Goal: Task Accomplishment & Management: Manage account settings

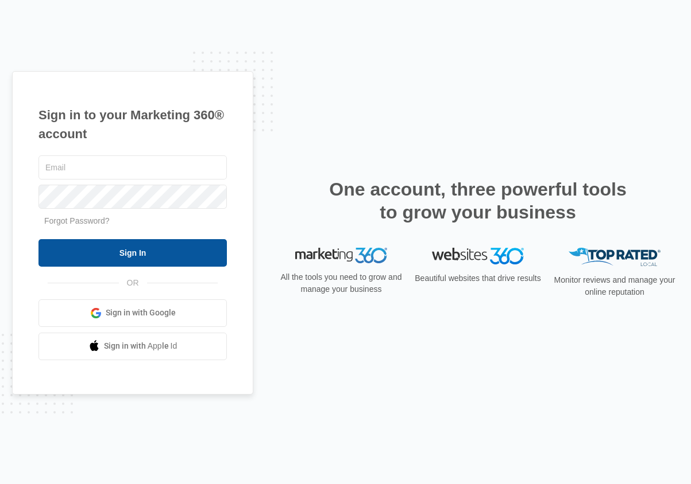
type input "[EMAIL_ADDRESS][DOMAIN_NAME]"
click at [119, 254] on input "Sign In" at bounding box center [132, 253] width 188 height 28
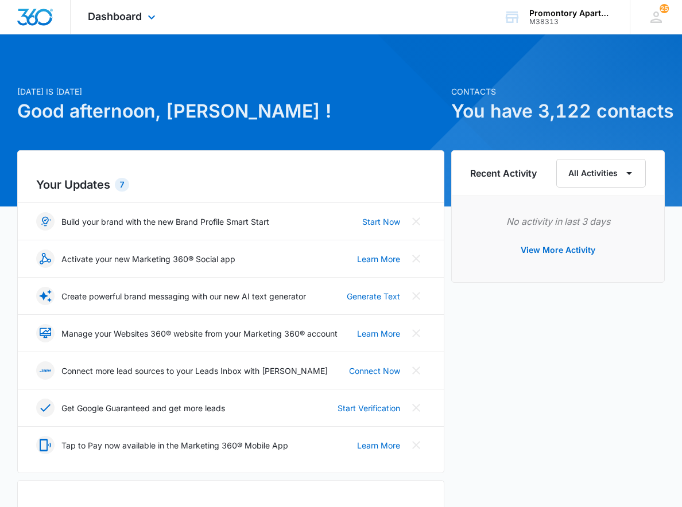
click at [144, 17] on div "Dashboard Apps Reputation Websites Forms CRM Email Social Content Ads Intellige…" at bounding box center [123, 17] width 105 height 34
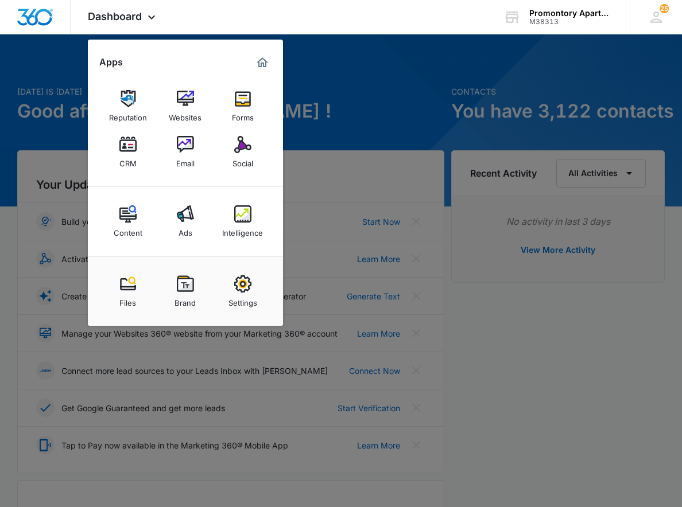
click at [122, 160] on div "CRM" at bounding box center [127, 160] width 17 height 15
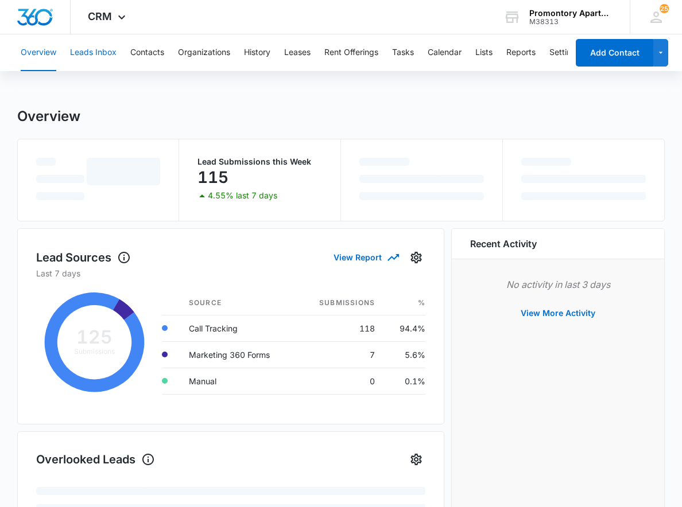
click at [89, 47] on button "Leads Inbox" at bounding box center [93, 52] width 46 height 37
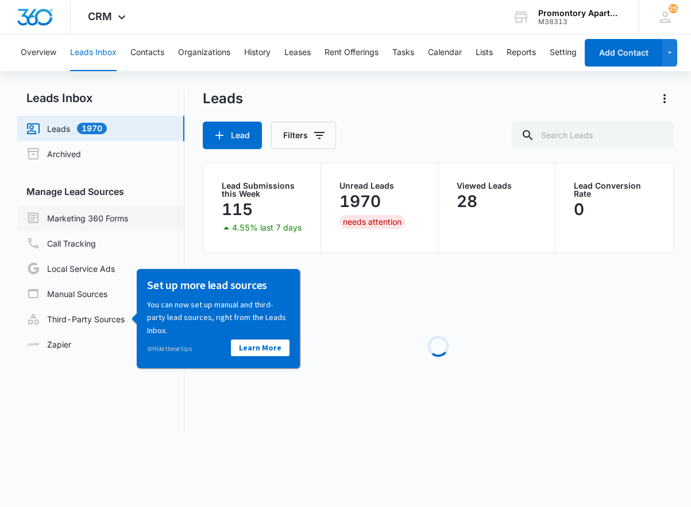
click at [102, 214] on link "Marketing 360 Forms" at bounding box center [77, 218] width 102 height 14
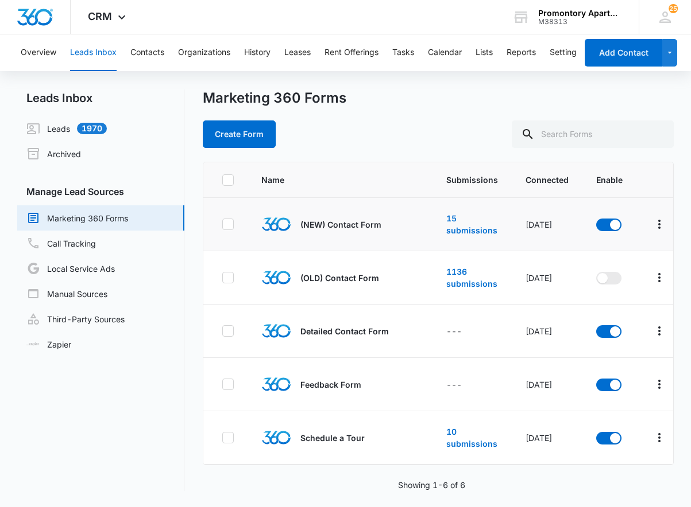
click at [363, 219] on p "(NEW) Contact Form" at bounding box center [340, 225] width 81 height 12
click at [365, 226] on p "(NEW) Contact Form" at bounding box center [340, 225] width 81 height 12
click at [653, 219] on icon "Overflow Menu" at bounding box center [659, 225] width 14 height 14
click at [462, 223] on td "15 submissions" at bounding box center [471, 224] width 79 height 53
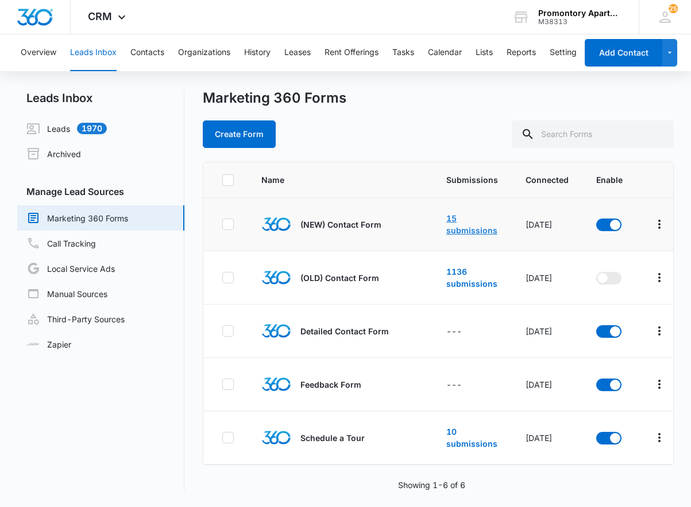
click at [459, 228] on link "15 submissions" at bounding box center [471, 225] width 51 height 22
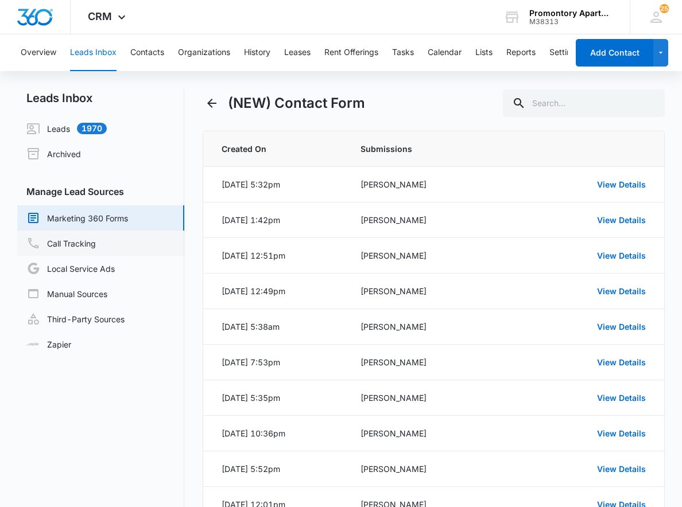
click at [67, 242] on link "Call Tracking" at bounding box center [60, 243] width 69 height 14
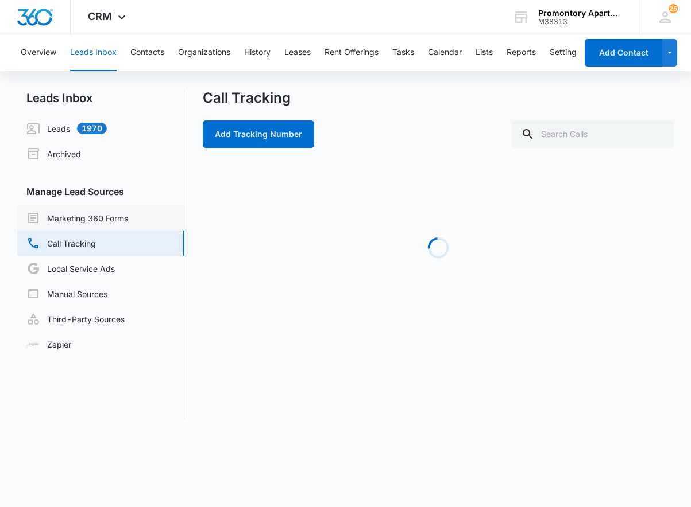
click at [74, 224] on link "Marketing 360 Forms" at bounding box center [77, 218] width 102 height 14
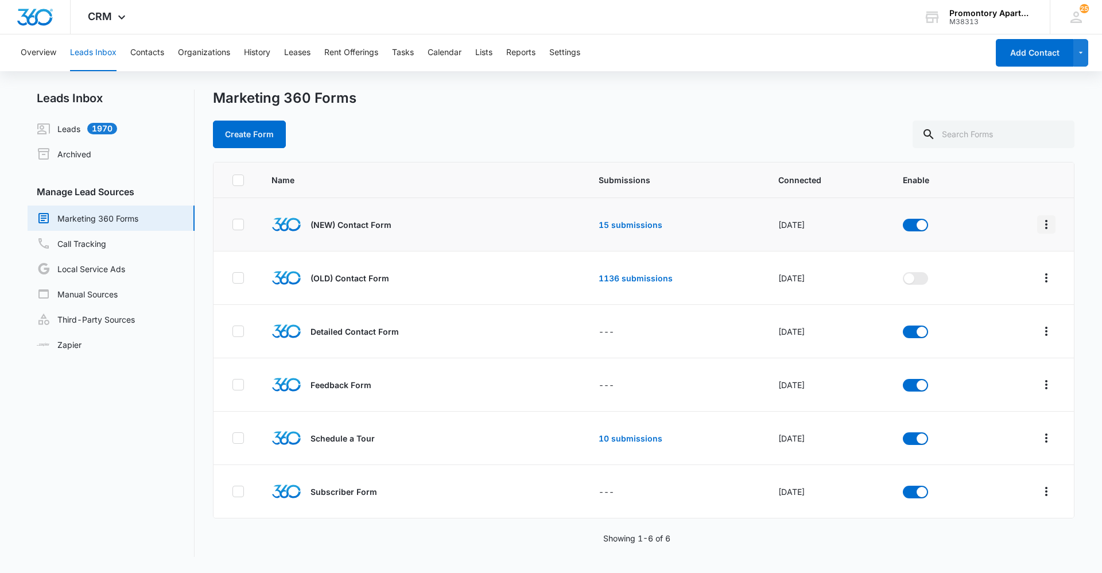
click at [690, 226] on icon "Overflow Menu" at bounding box center [1047, 225] width 14 height 14
click at [690, 225] on icon "Overflow Menu" at bounding box center [1047, 225] width 14 height 14
click at [619, 230] on td "15 submissions" at bounding box center [675, 224] width 180 height 53
click at [621, 226] on link "15 submissions" at bounding box center [631, 225] width 64 height 10
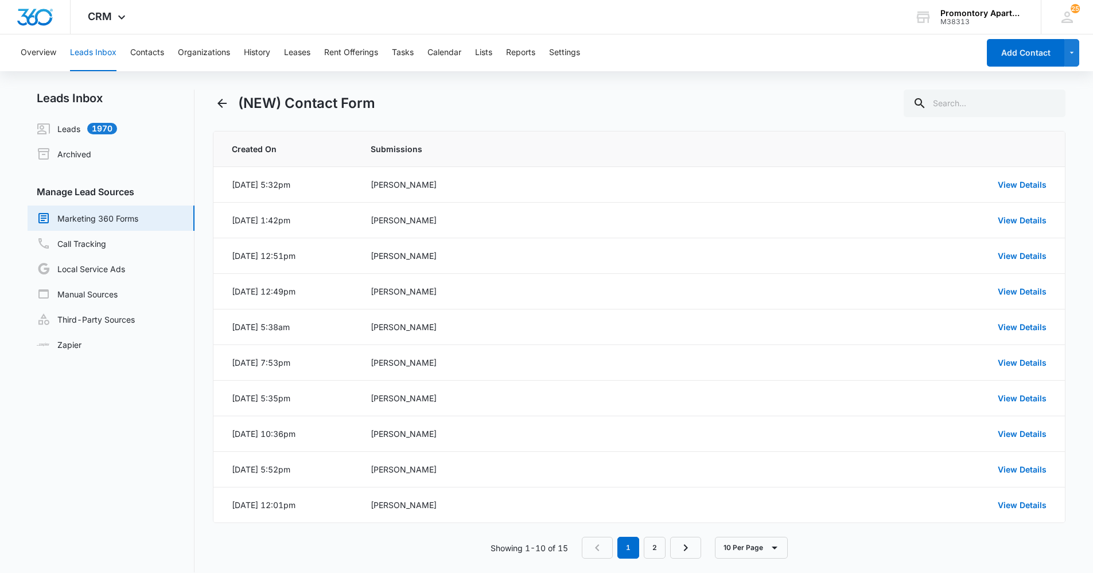
drag, startPoint x: 1093, startPoint y: 412, endPoint x: 1095, endPoint y: 456, distance: 43.7
click at [690, 456] on html "CRM Apps Reputation Websites Forms CRM Email Social Content Ads Intelligence Fi…" at bounding box center [546, 286] width 1093 height 573
click at [642, 507] on nav "1 2" at bounding box center [641, 548] width 119 height 22
click at [647, 507] on link "2" at bounding box center [655, 548] width 22 height 22
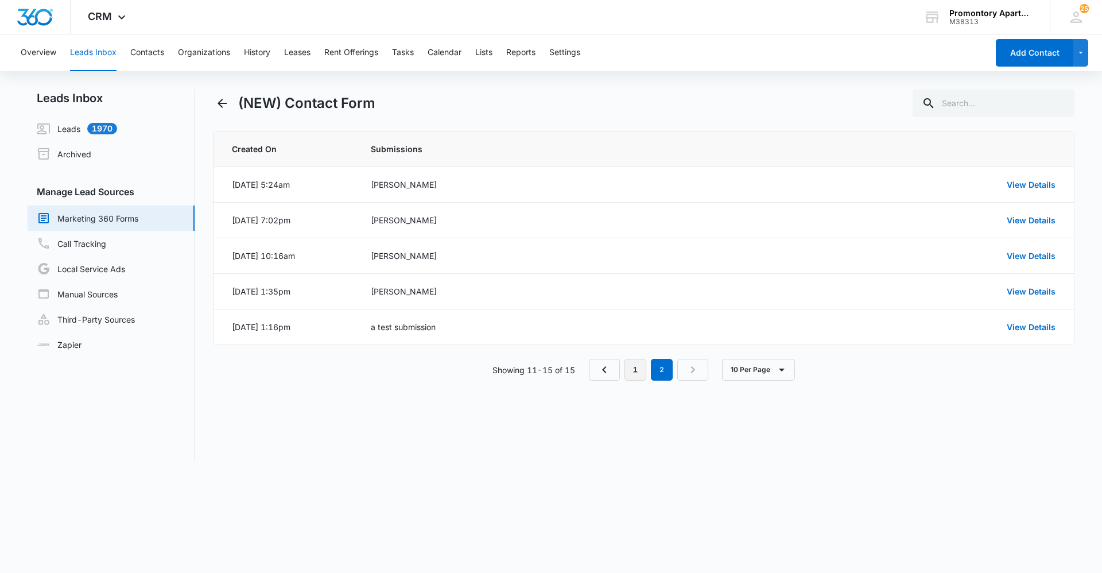
click at [637, 372] on link "1" at bounding box center [636, 370] width 22 height 22
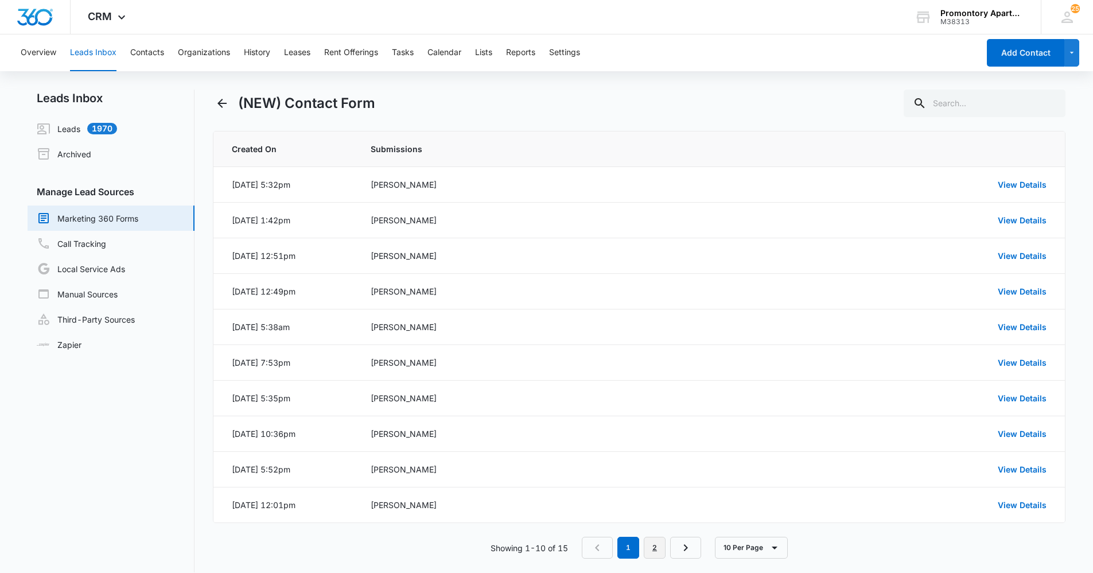
click at [664, 507] on link "2" at bounding box center [655, 548] width 22 height 22
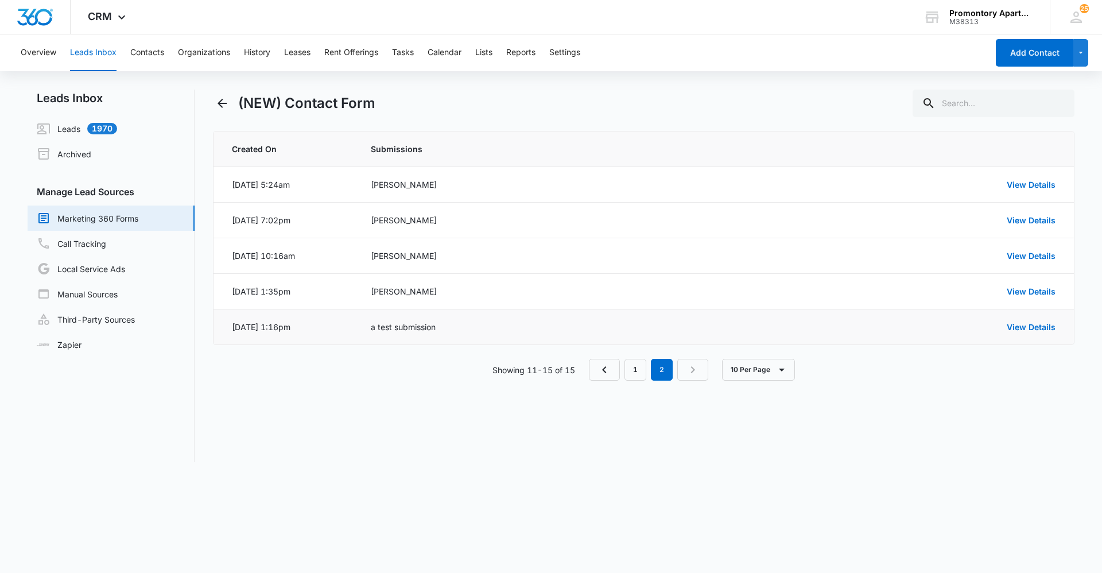
click at [690, 332] on div "View Details" at bounding box center [905, 327] width 300 height 12
click at [690, 329] on link "View Details" at bounding box center [1031, 327] width 49 height 10
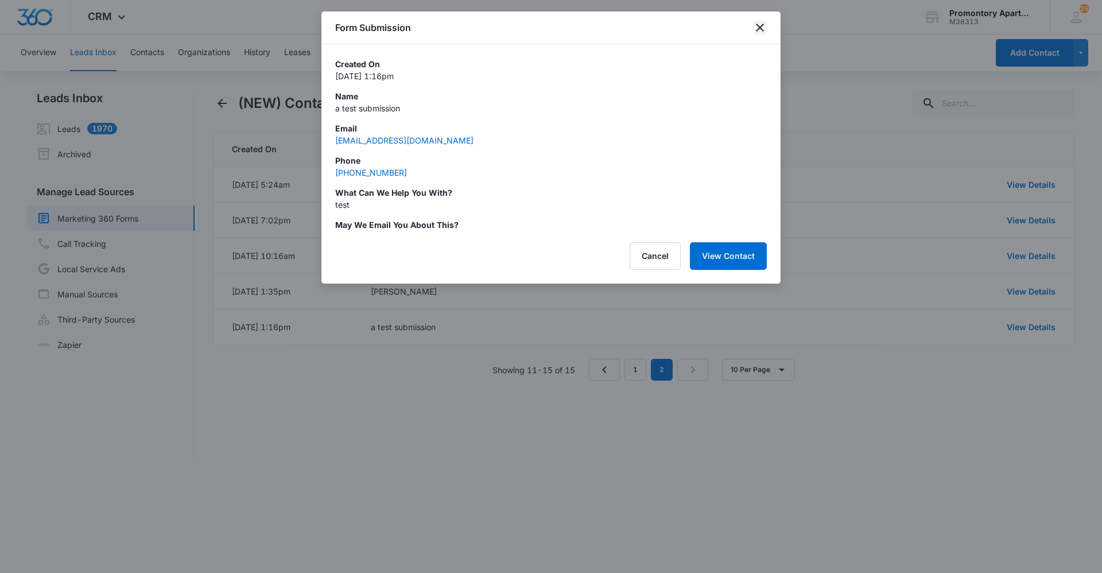
click at [690, 29] on icon "close" at bounding box center [760, 28] width 14 height 14
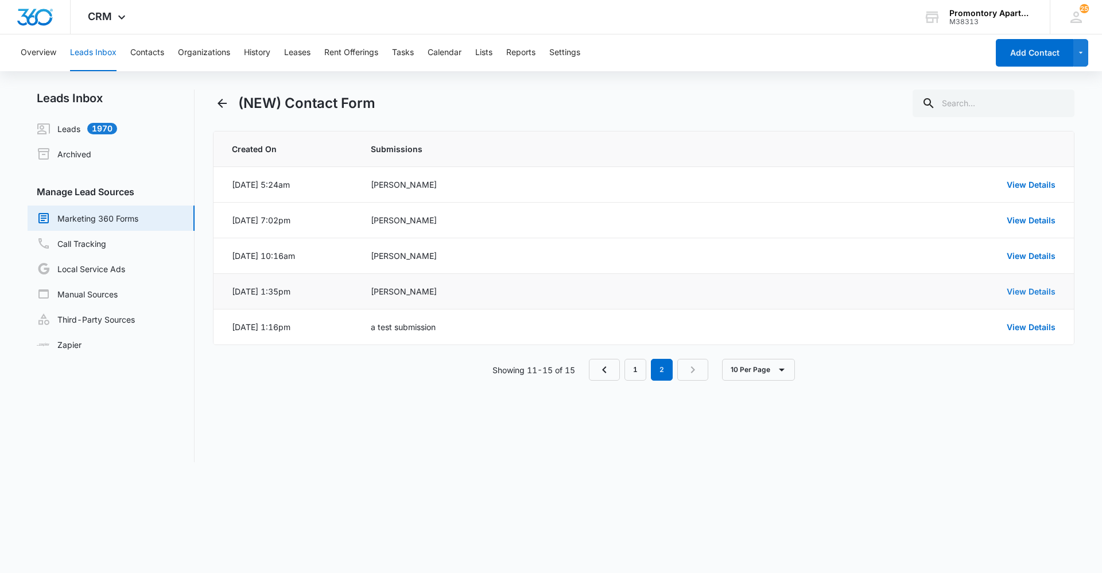
click at [690, 296] on link "View Details" at bounding box center [1031, 291] width 49 height 10
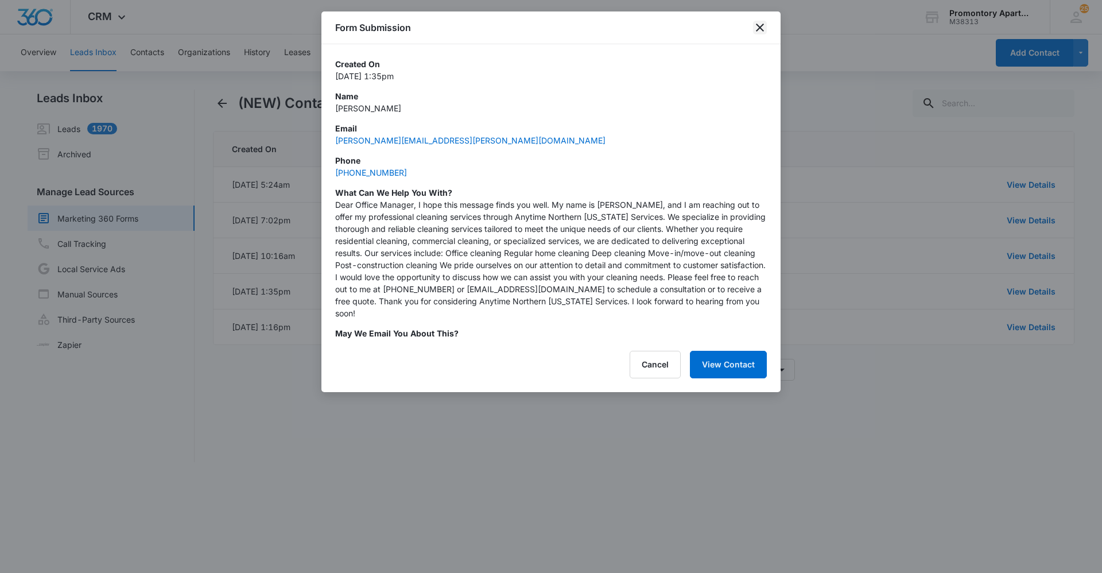
click at [690, 29] on icon "close" at bounding box center [760, 28] width 14 height 14
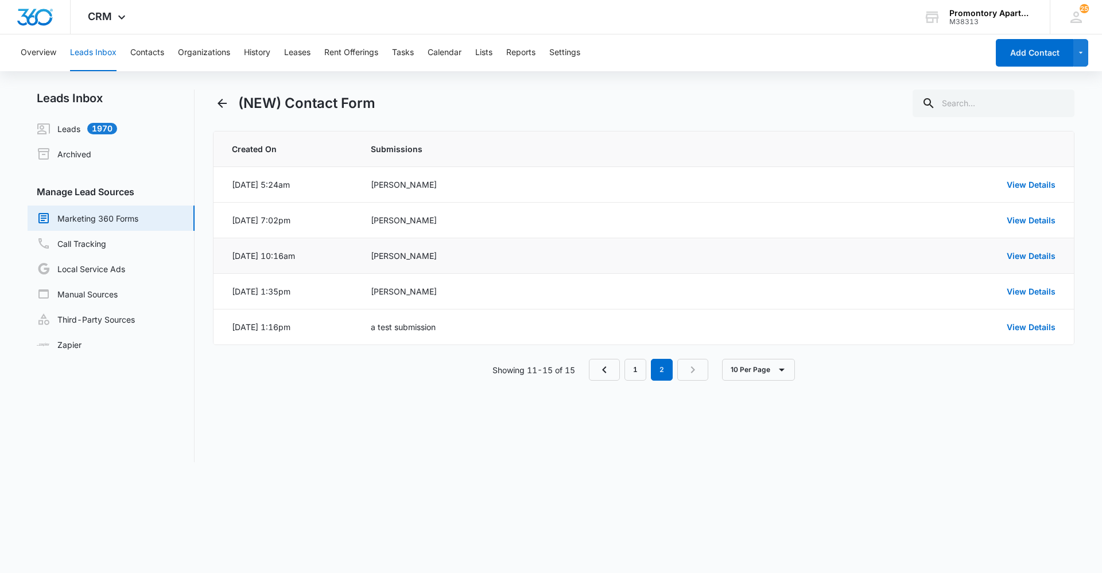
click at [270, 257] on div "[DATE] 10:16am" at bounding box center [263, 256] width 63 height 12
click at [400, 261] on div "[PERSON_NAME]" at bounding box center [549, 256] width 357 height 12
click at [690, 258] on link "View Details" at bounding box center [1031, 256] width 49 height 10
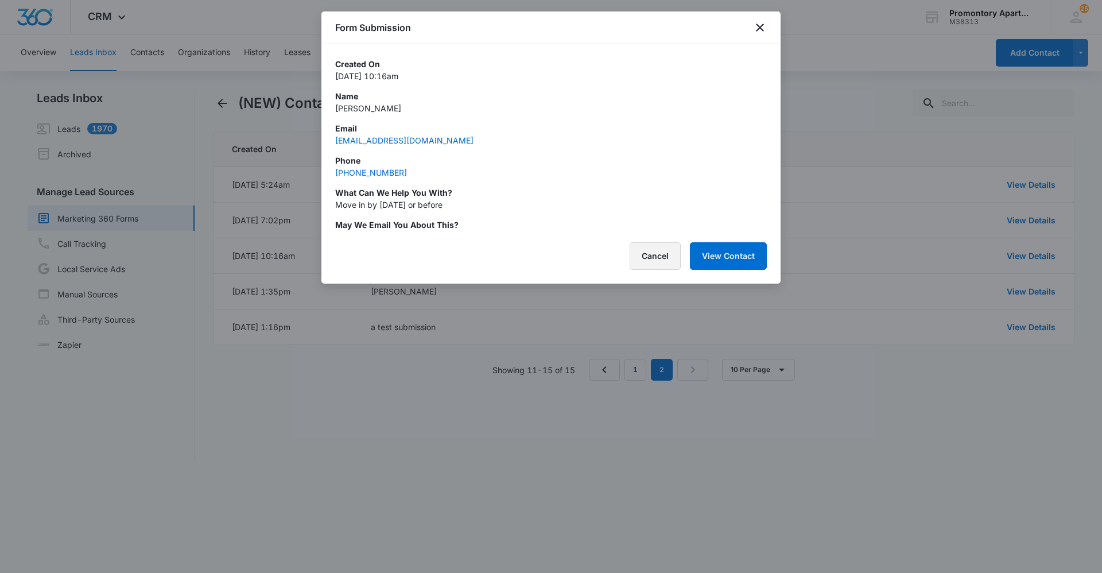
click at [670, 263] on button "Cancel" at bounding box center [655, 256] width 51 height 28
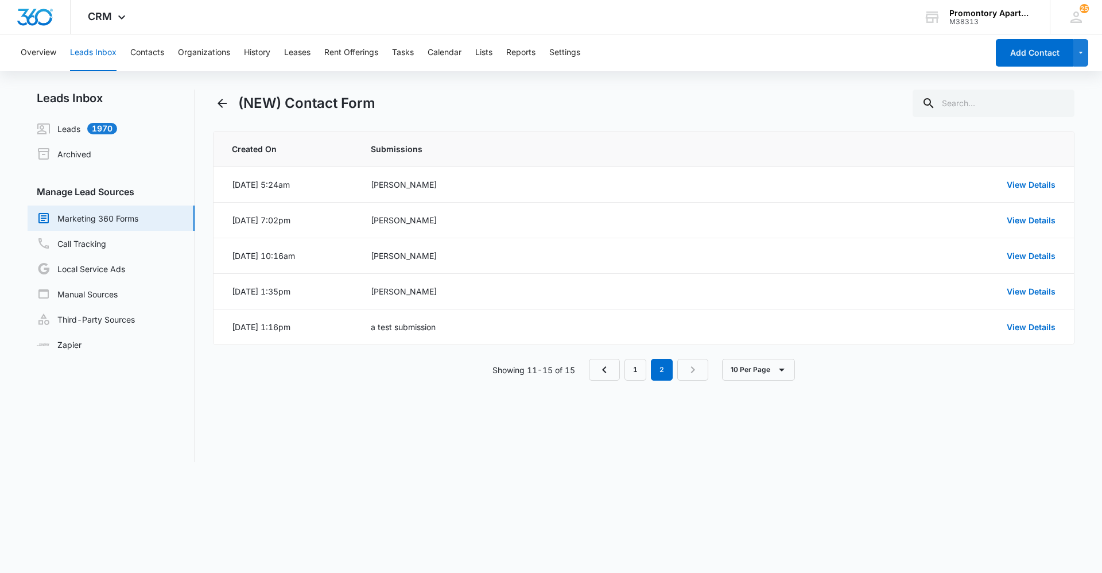
drag, startPoint x: 615, startPoint y: 516, endPoint x: 535, endPoint y: 452, distance: 102.5
click at [613, 507] on body "CRM Apps Reputation Websites Forms CRM Email Social Content Ads Intelligence Fi…" at bounding box center [551, 286] width 1102 height 573
